Goal: Task Accomplishment & Management: Use online tool/utility

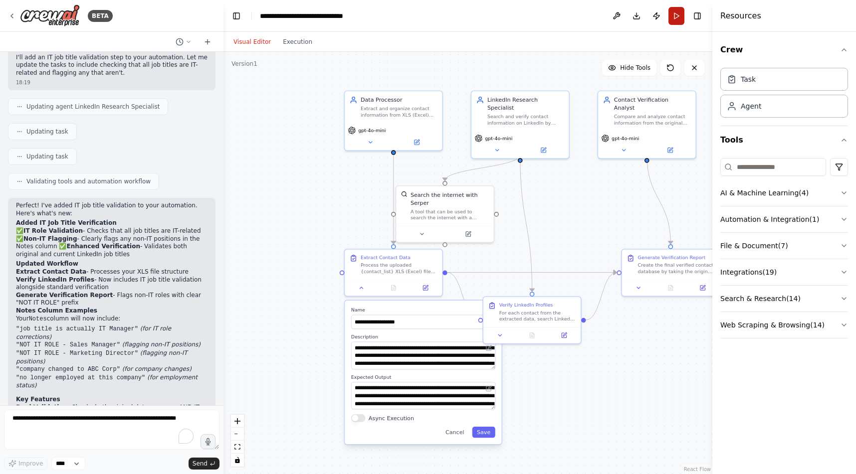
click at [678, 17] on button "Run" at bounding box center [676, 16] width 16 height 18
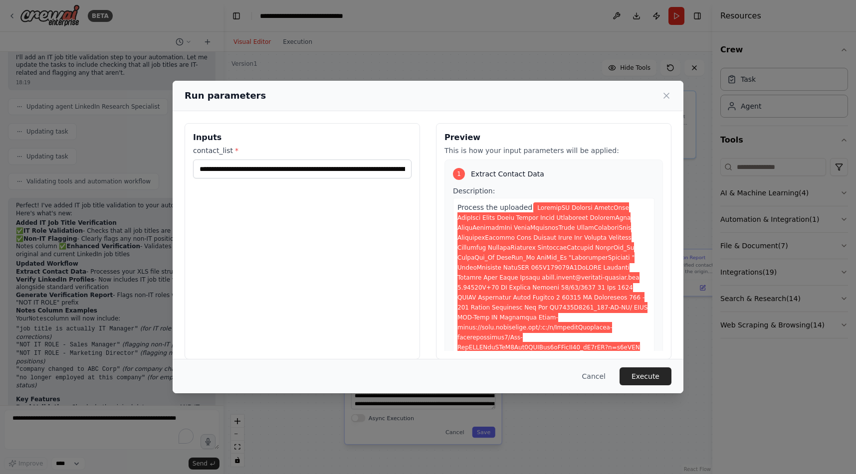
click at [657, 374] on button "Execute" at bounding box center [645, 377] width 52 height 18
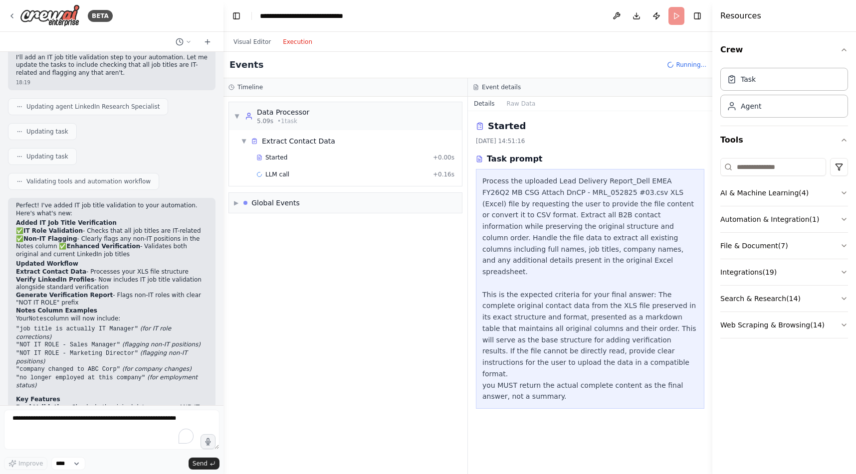
click at [290, 39] on button "Execution" at bounding box center [297, 42] width 41 height 12
click at [796, 296] on button "Search & Research ( 14 )" at bounding box center [784, 299] width 128 height 26
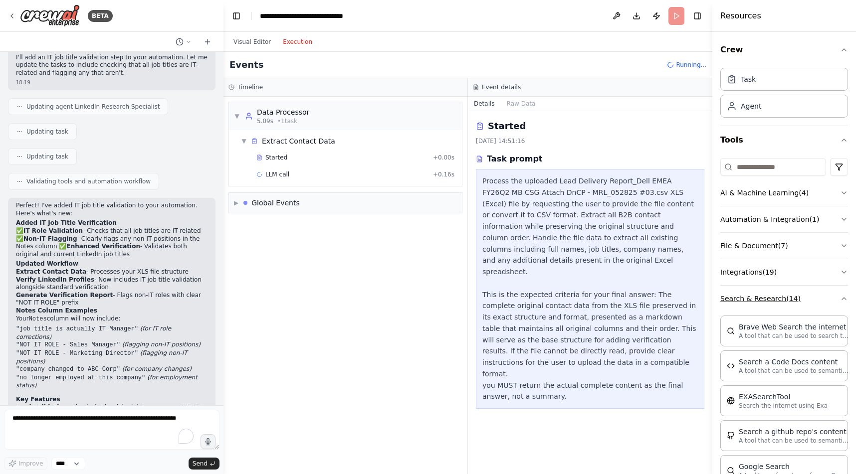
click at [749, 293] on button "Search & Research ( 14 )" at bounding box center [784, 299] width 128 height 26
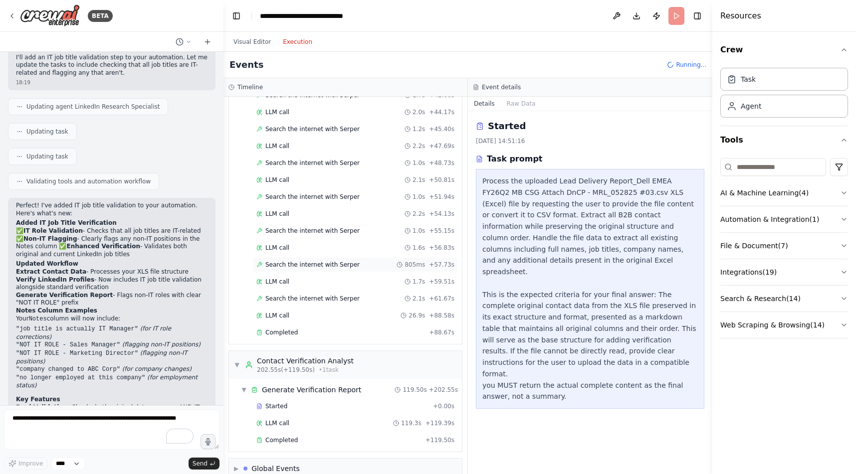
scroll to position [549, 0]
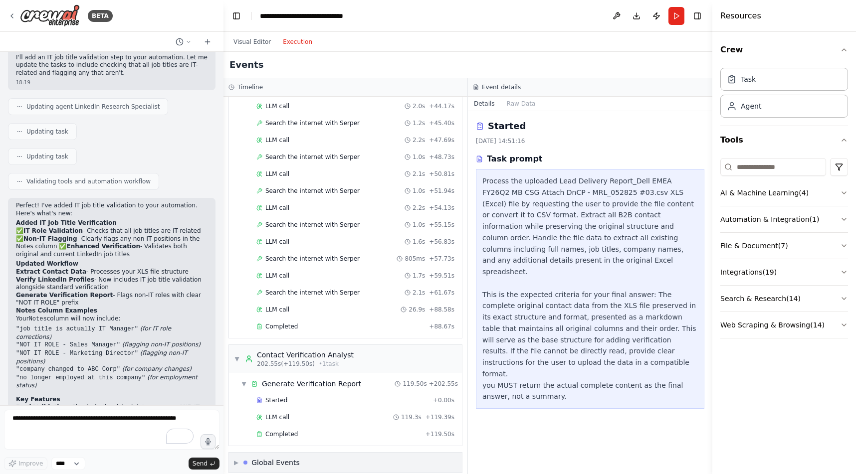
click at [275, 458] on div "Global Events" at bounding box center [275, 463] width 48 height 10
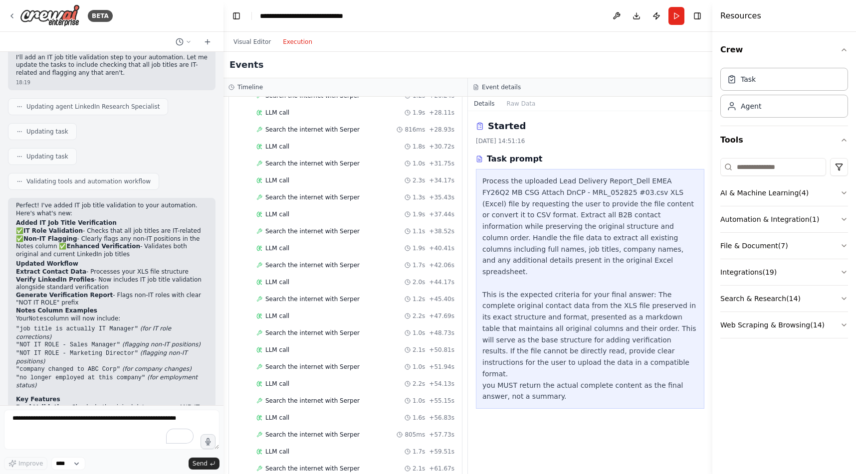
scroll to position [622, 0]
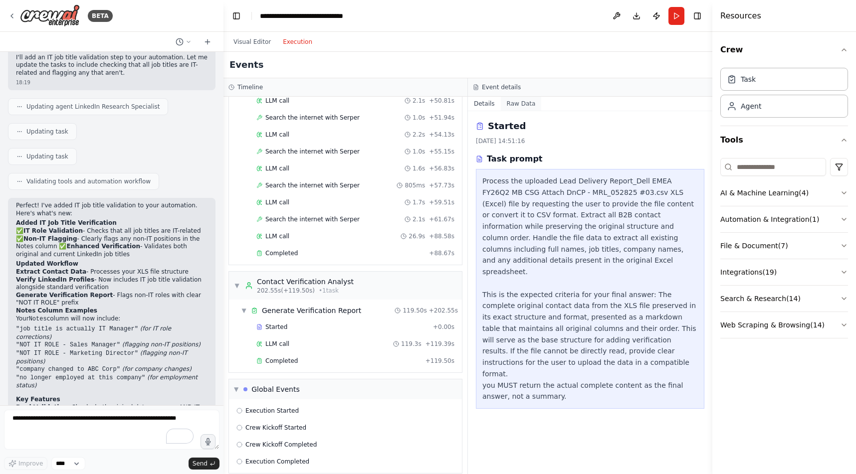
click at [516, 102] on button "Raw Data" at bounding box center [521, 104] width 41 height 14
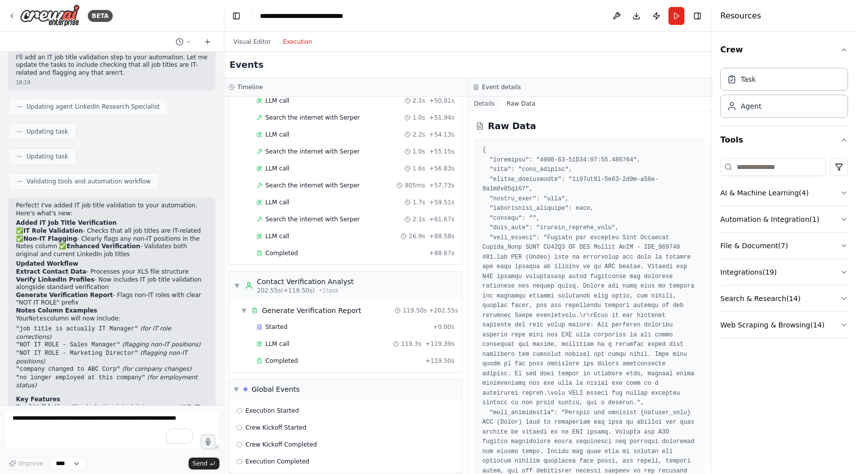
click at [483, 105] on button "Details" at bounding box center [484, 104] width 33 height 14
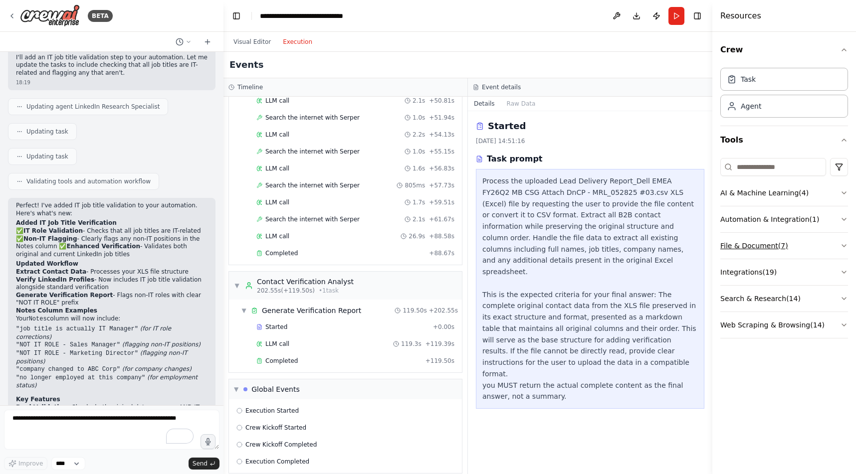
click at [760, 240] on button "File & Document ( 7 )" at bounding box center [784, 246] width 128 height 26
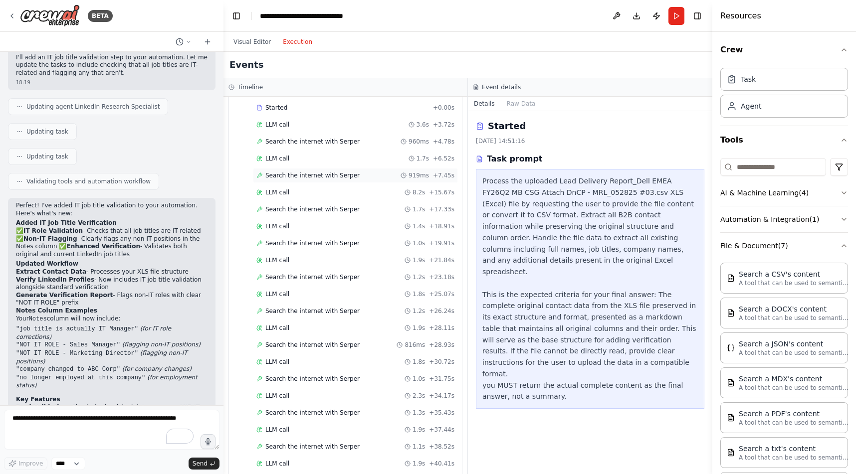
scroll to position [0, 0]
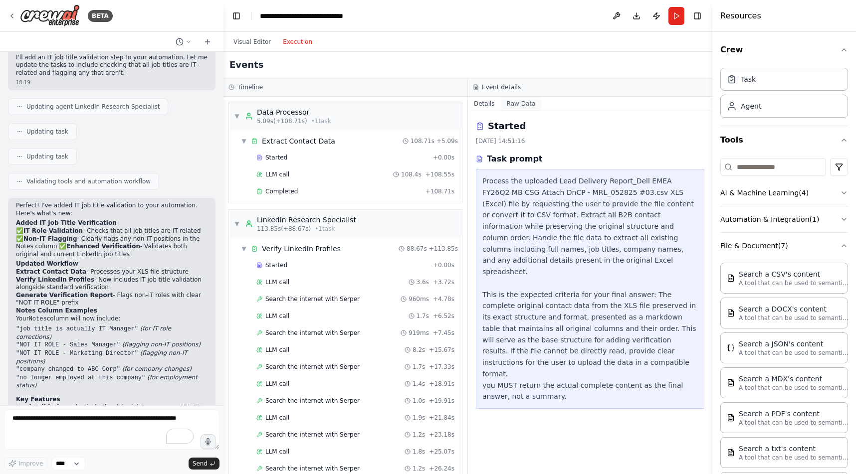
click at [519, 103] on button "Raw Data" at bounding box center [521, 104] width 41 height 14
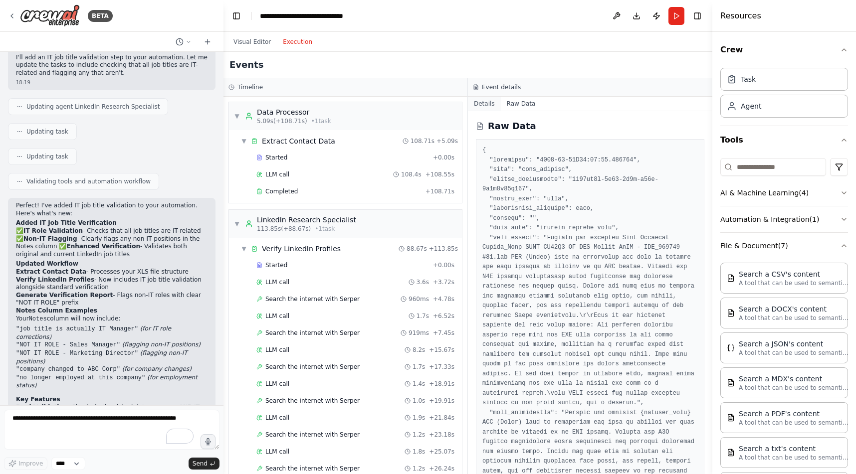
click at [478, 106] on button "Details" at bounding box center [484, 104] width 33 height 14
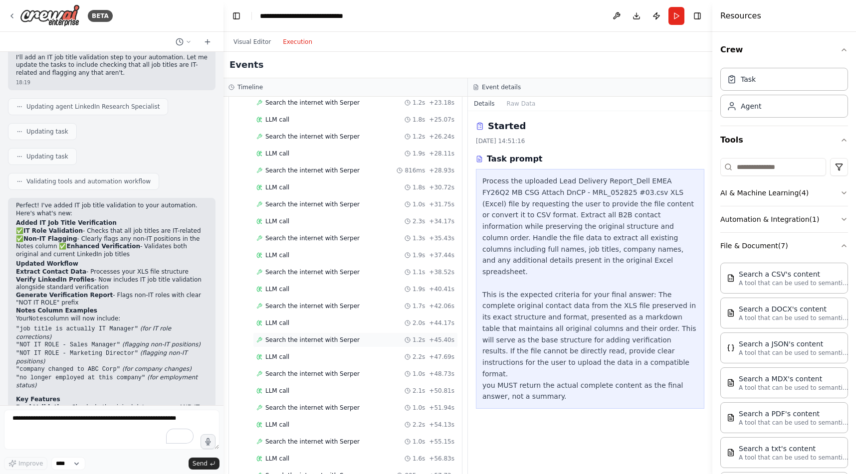
scroll to position [622, 0]
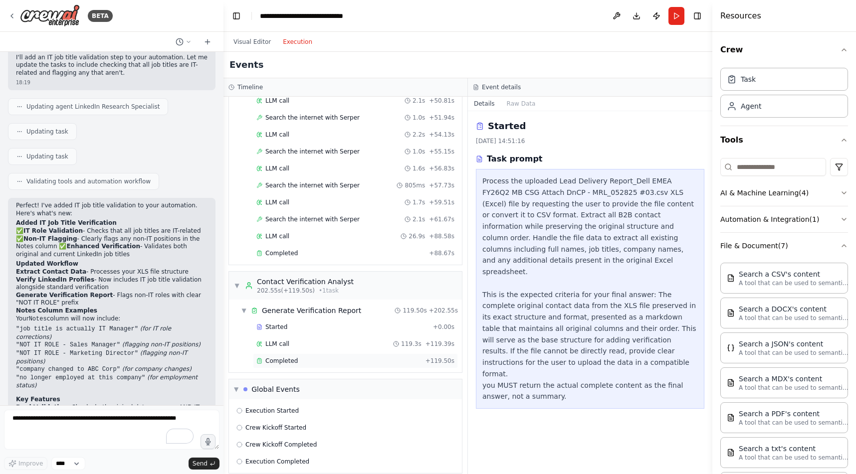
click at [279, 357] on span "Completed" at bounding box center [281, 361] width 32 height 8
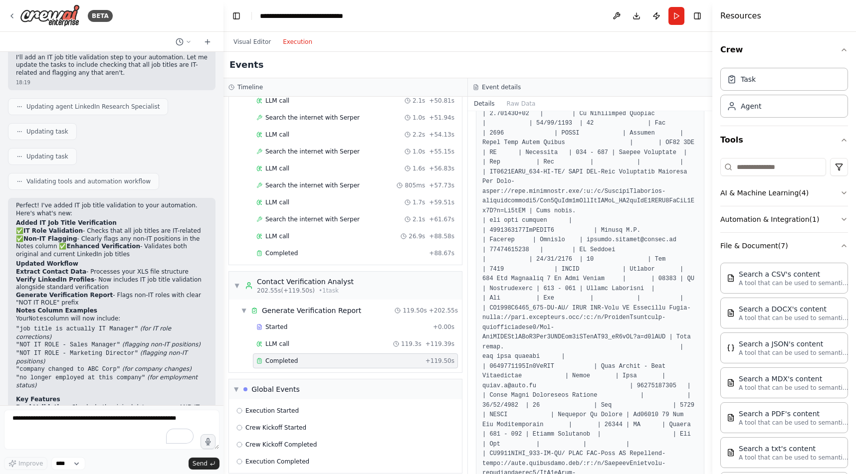
scroll to position [2934, 0]
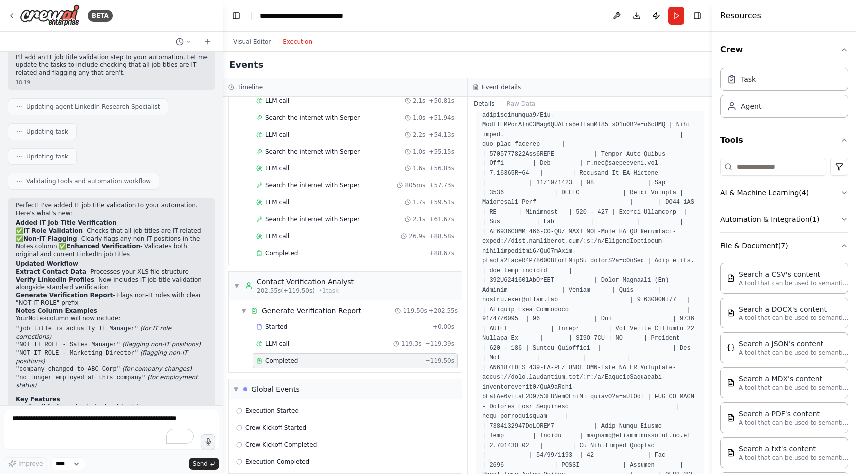
drag, startPoint x: 710, startPoint y: 390, endPoint x: 678, endPoint y: 110, distance: 282.1
click at [678, 110] on div "BETA checking excel sheets of b2b contacts against LinkedIn to make sure they h…" at bounding box center [428, 237] width 856 height 474
click at [518, 107] on button "Raw Data" at bounding box center [521, 104] width 41 height 14
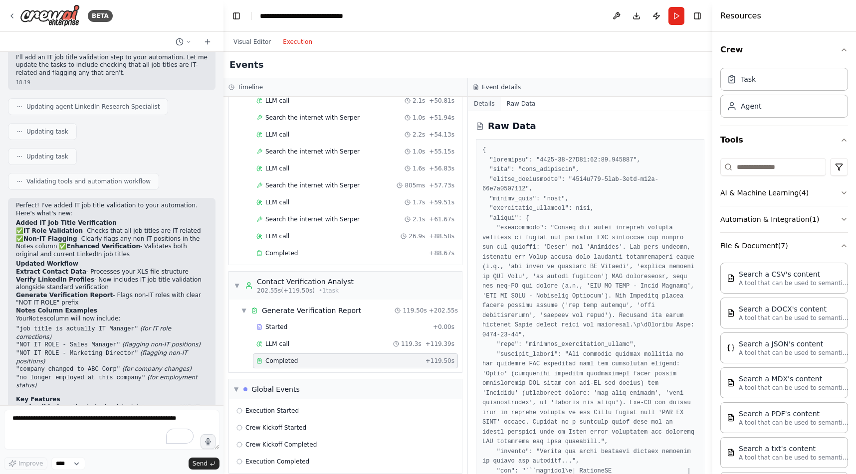
click at [486, 104] on button "Details" at bounding box center [484, 104] width 33 height 14
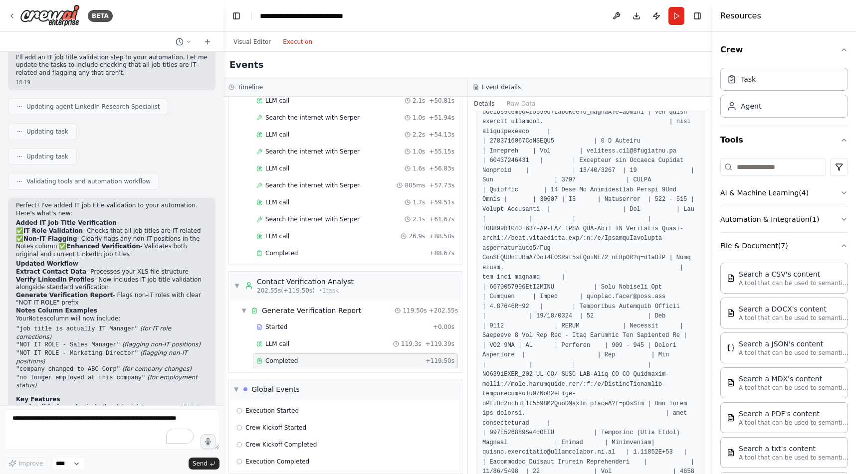
scroll to position [1330, 0]
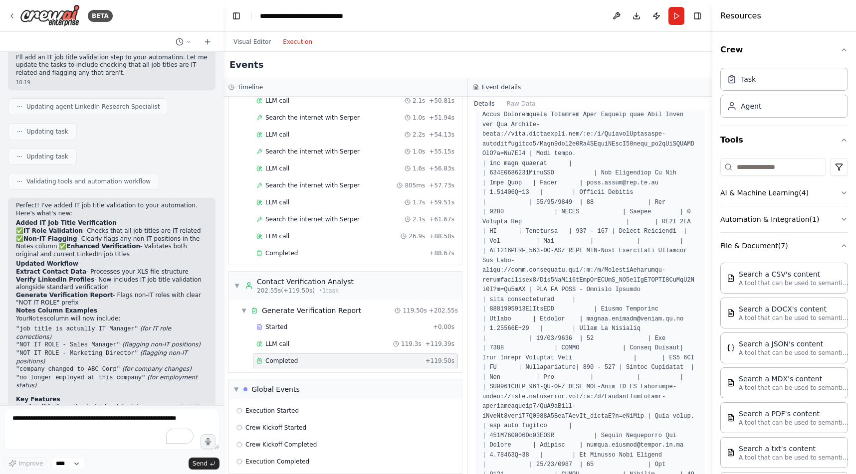
drag, startPoint x: 708, startPoint y: 245, endPoint x: 692, endPoint y: 308, distance: 65.3
click at [693, 309] on div "BETA checking excel sheets of b2b contacts against LinkedIn to make sure they h…" at bounding box center [428, 237] width 856 height 474
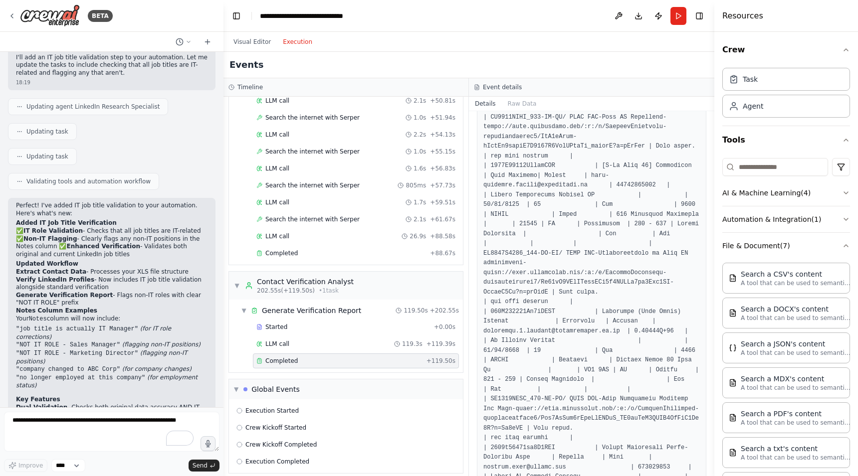
scroll to position [2970, 0]
